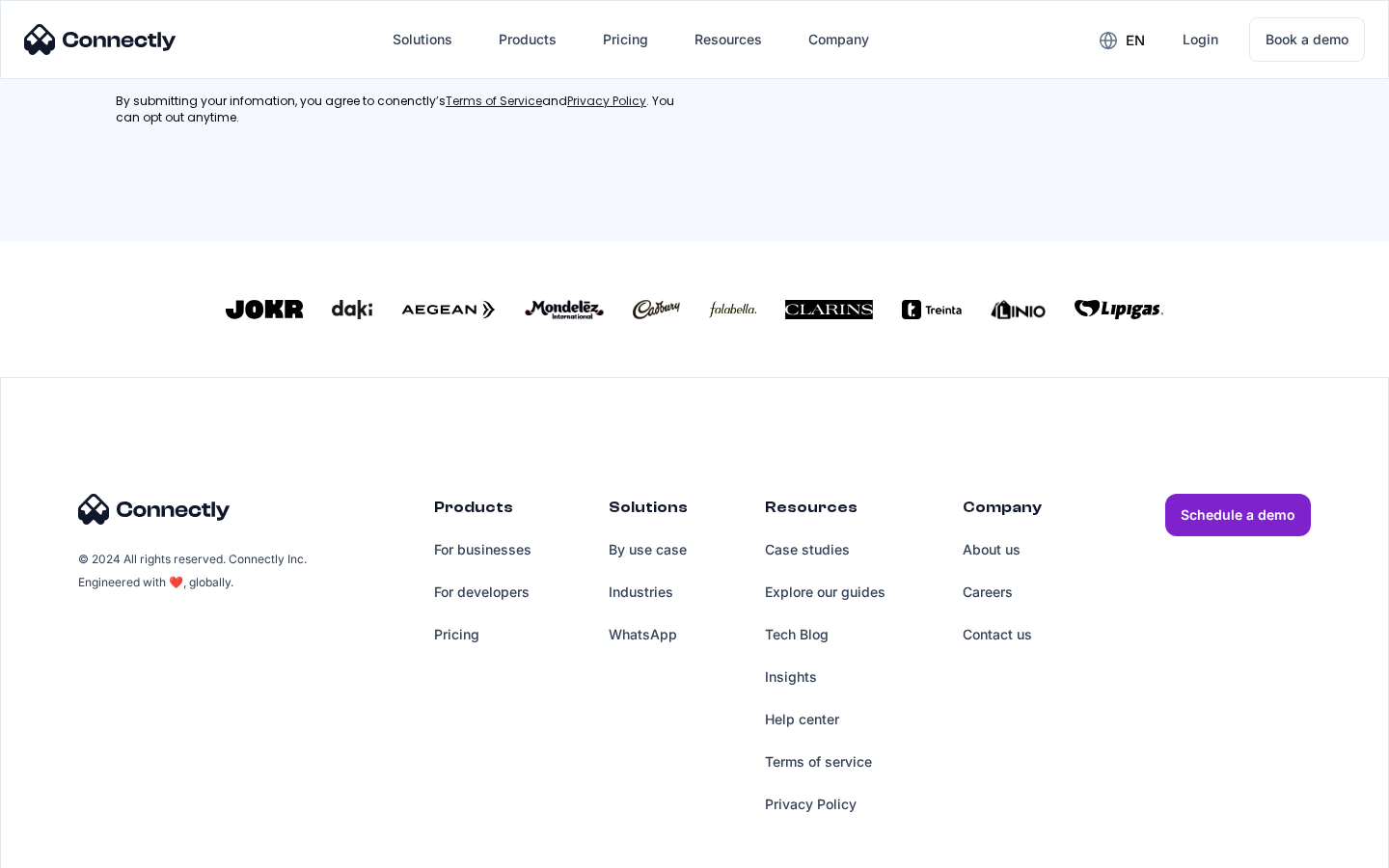
scroll to position [868, 0]
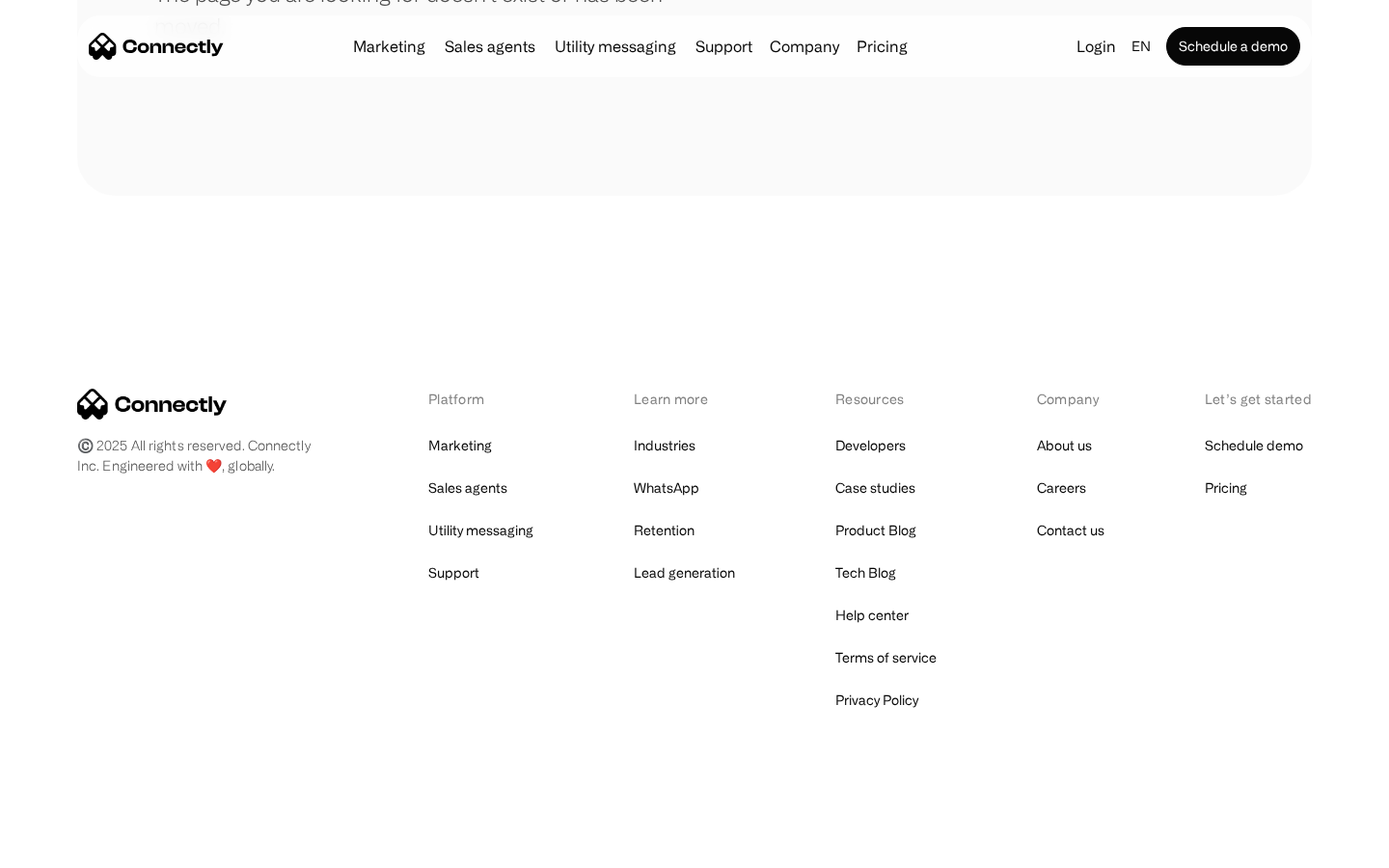
scroll to position [353, 0]
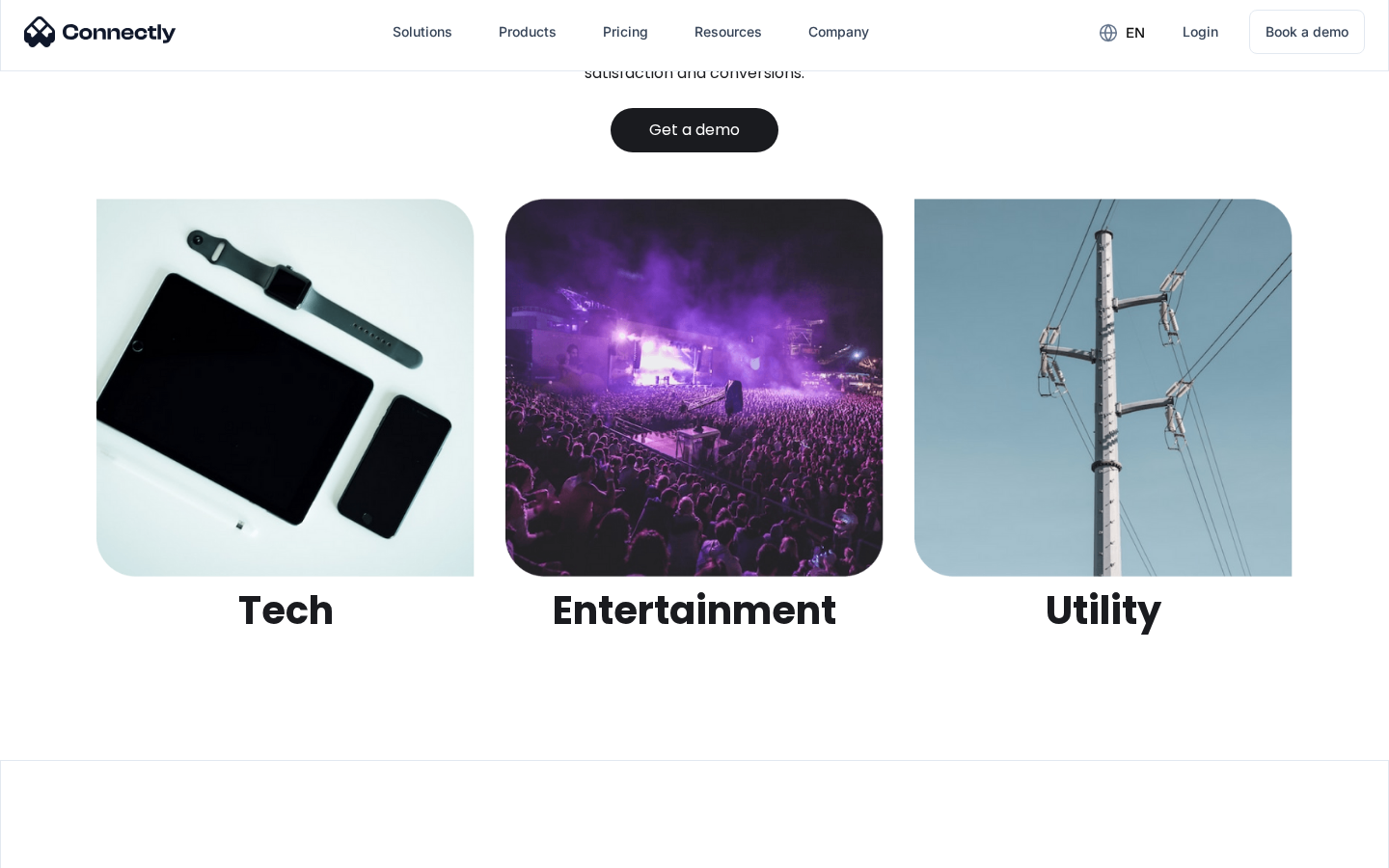
scroll to position [6088, 0]
